Goal: Information Seeking & Learning: Learn about a topic

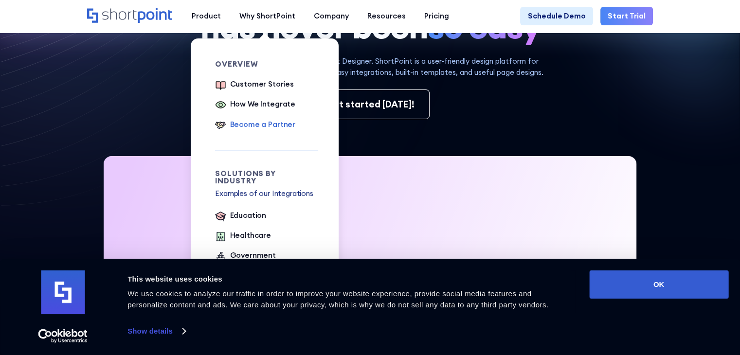
scroll to position [218, 0]
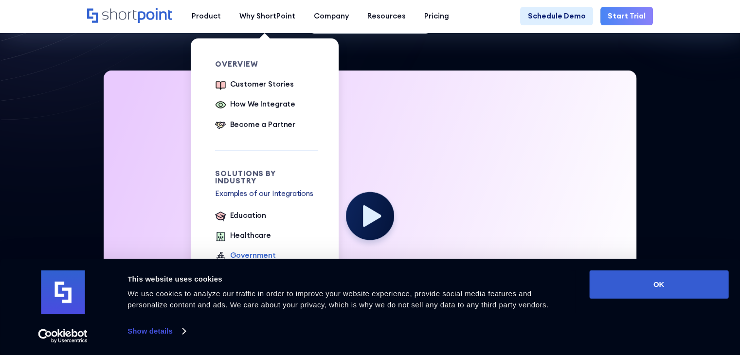
click at [240, 252] on div "Government" at bounding box center [253, 255] width 46 height 11
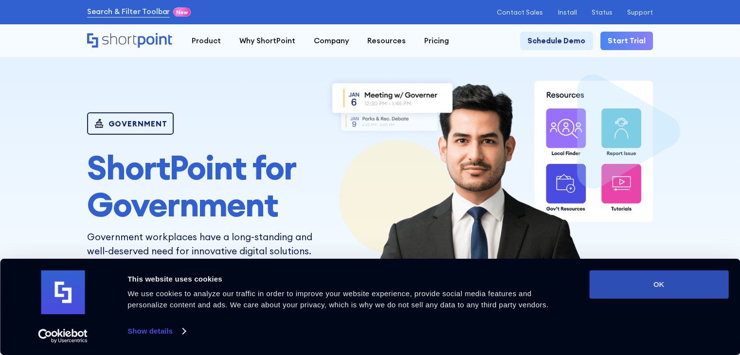
click at [653, 289] on button "OK" at bounding box center [659, 285] width 139 height 28
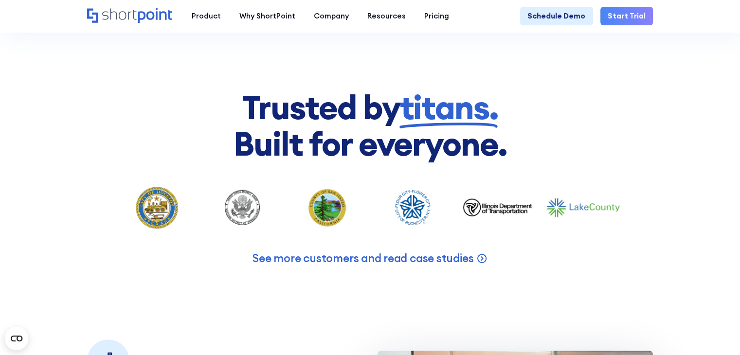
scroll to position [388, 0]
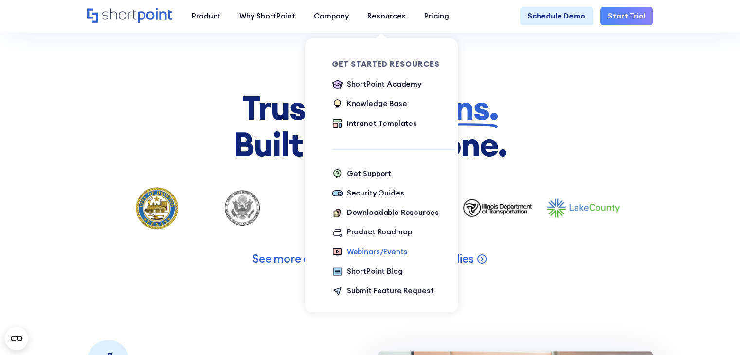
click at [367, 256] on div "Webinars/Events" at bounding box center [377, 252] width 61 height 11
